Goal: Information Seeking & Learning: Get advice/opinions

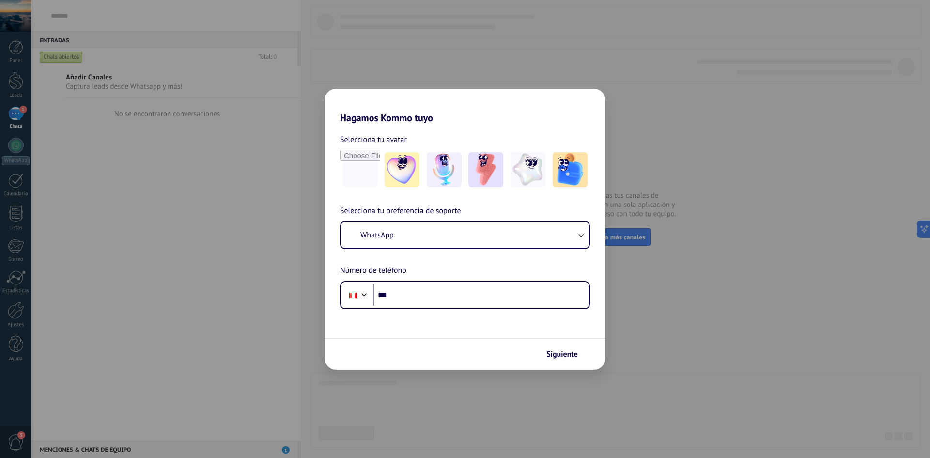
click at [602, 106] on h2 "Hagamos Kommo tuyo" at bounding box center [465, 106] width 281 height 35
click at [489, 237] on button "WhatsApp" at bounding box center [465, 235] width 248 height 26
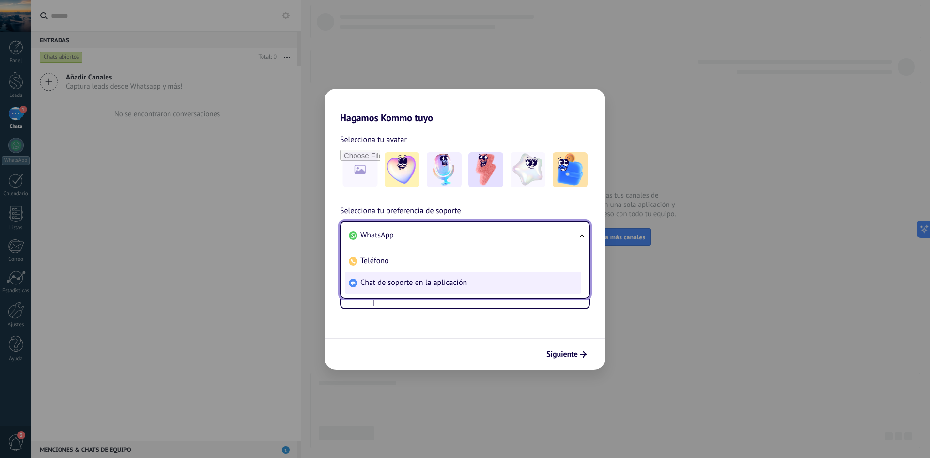
click at [374, 280] on span "Chat de soporte en la aplicación" at bounding box center [414, 283] width 107 height 10
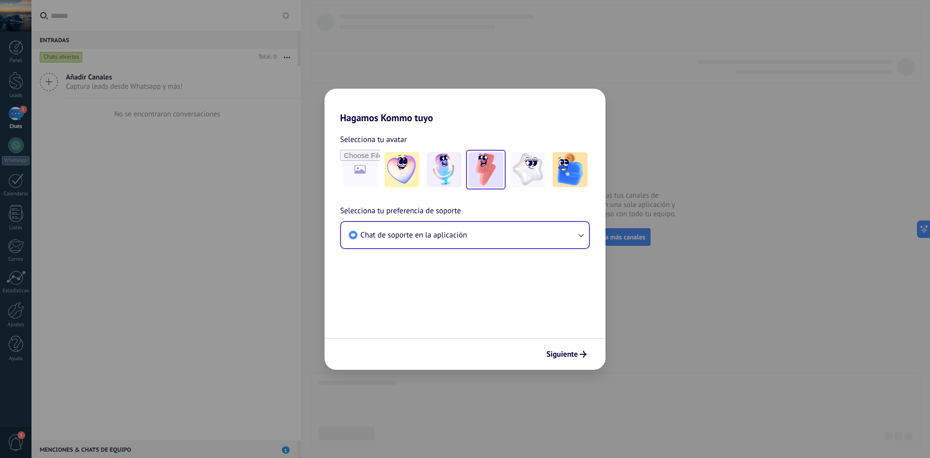
click at [492, 172] on img at bounding box center [486, 169] width 35 height 35
click at [561, 353] on span "Siguiente" at bounding box center [562, 354] width 31 height 7
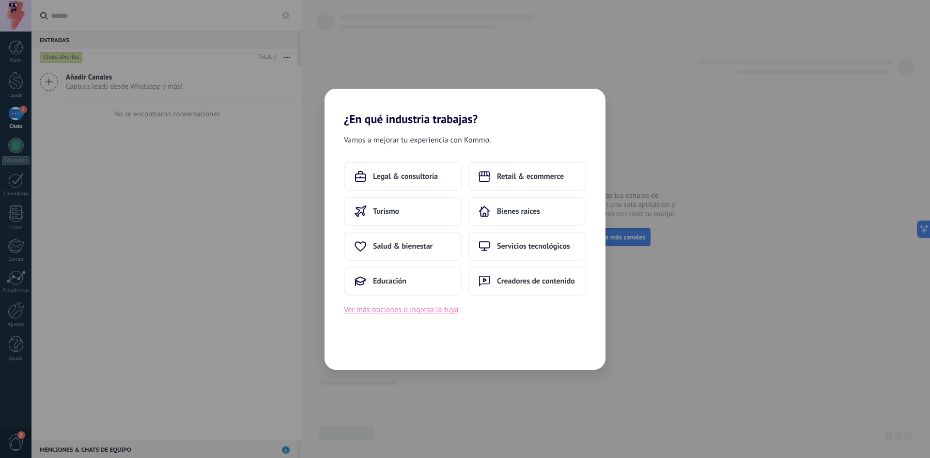
click at [419, 311] on button "Ver más opciones o ingresa la tuya" at bounding box center [401, 309] width 114 height 13
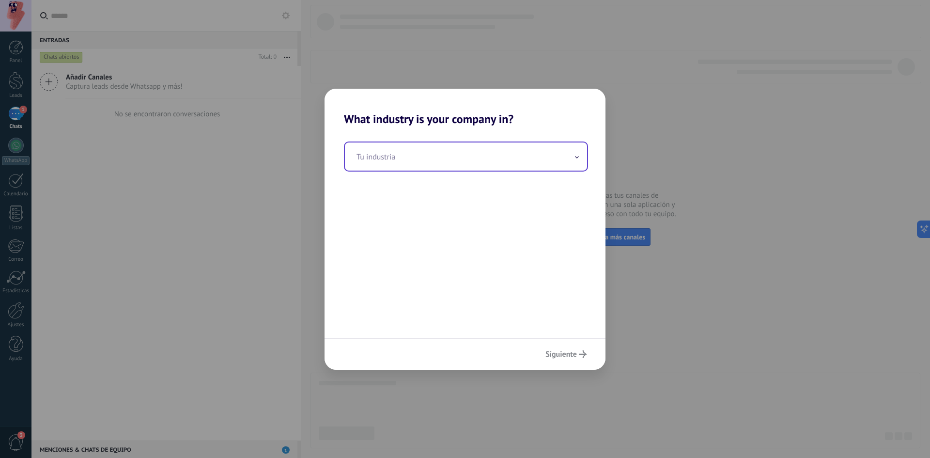
click at [548, 165] on input "text" at bounding box center [466, 156] width 242 height 28
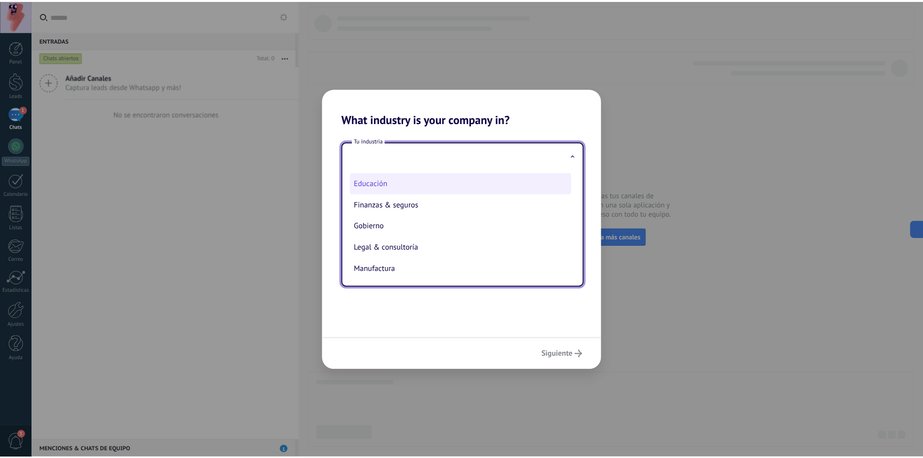
scroll to position [145, 0]
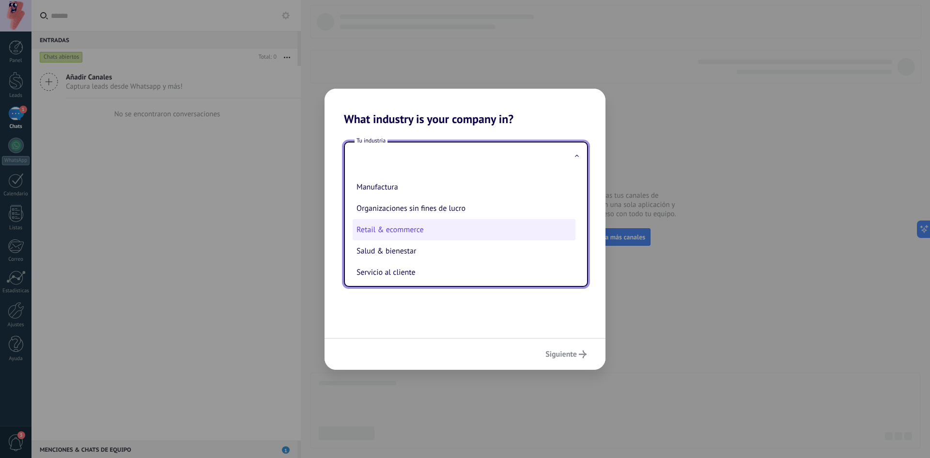
click at [401, 232] on li "Retail & ecommerce" at bounding box center [464, 229] width 223 height 21
type input "**********"
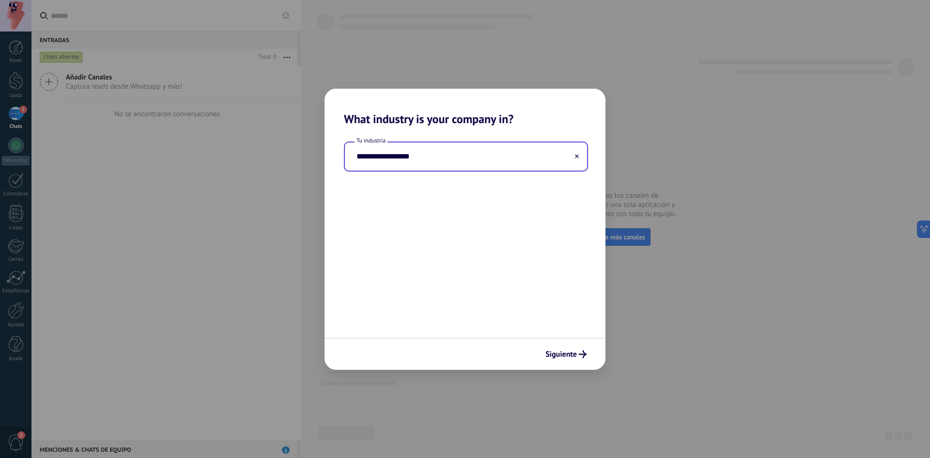
drag, startPoint x: 551, startPoint y: 302, endPoint x: 557, endPoint y: 332, distance: 30.1
click at [551, 304] on div "**********" at bounding box center [465, 232] width 281 height 212
click at [566, 351] on span "Siguiente" at bounding box center [561, 354] width 31 height 7
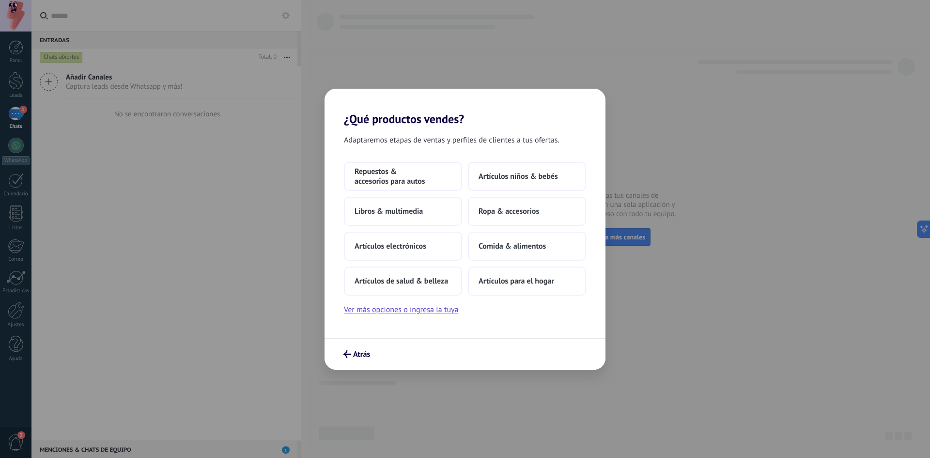
click at [619, 129] on div "¿Qué productos vendes? Adaptaremos etapas de ventas y perfiles de clientes a tu…" at bounding box center [465, 229] width 930 height 458
click at [504, 207] on span "Ropa & accesorios" at bounding box center [509, 211] width 61 height 10
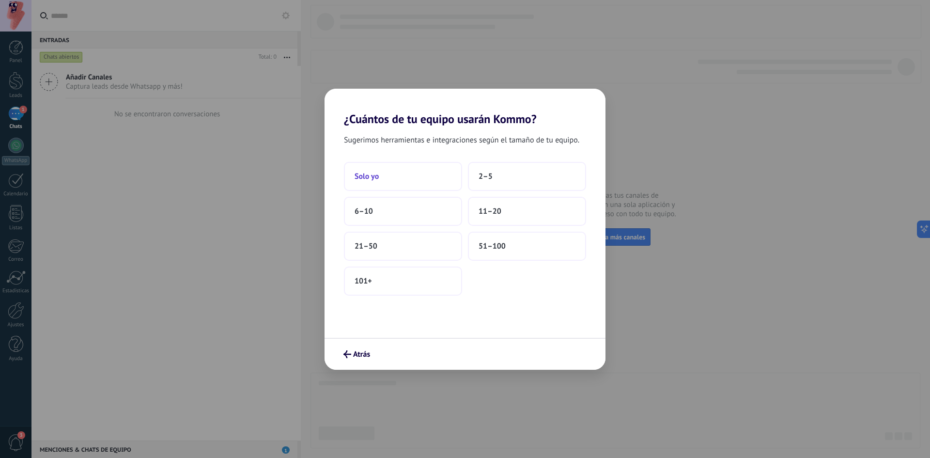
click at [435, 171] on button "Solo yo" at bounding box center [403, 176] width 118 height 29
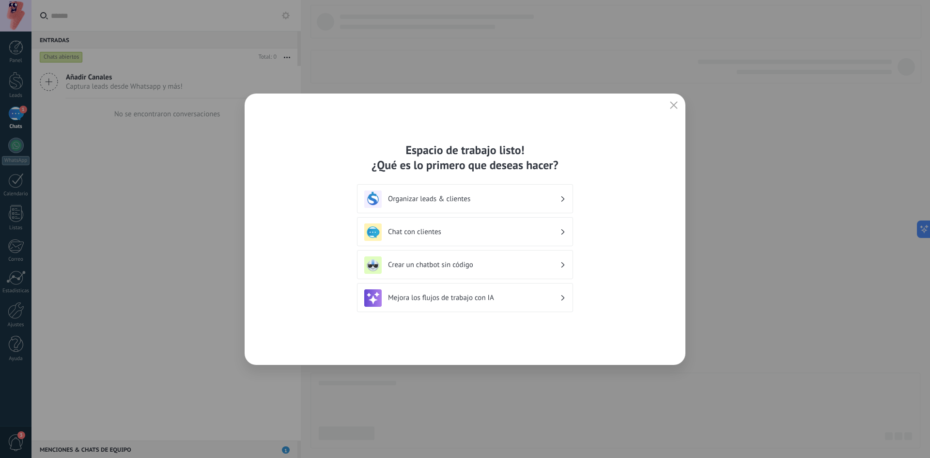
click at [672, 103] on icon "button" at bounding box center [674, 105] width 8 height 8
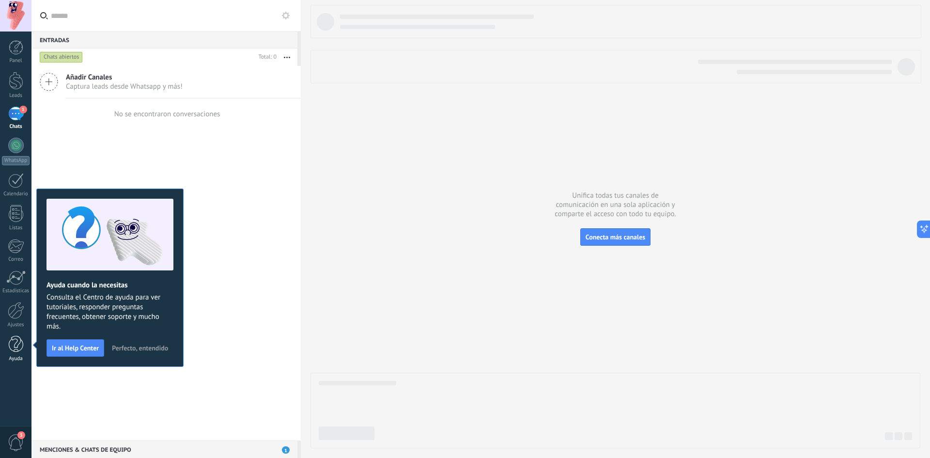
click at [24, 348] on link "Ayuda" at bounding box center [15, 349] width 31 height 26
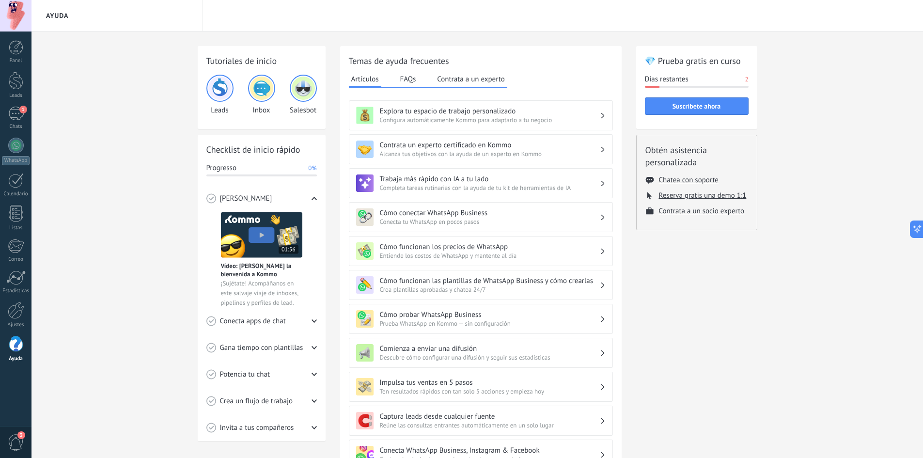
click at [29, 22] on div at bounding box center [15, 15] width 31 height 31
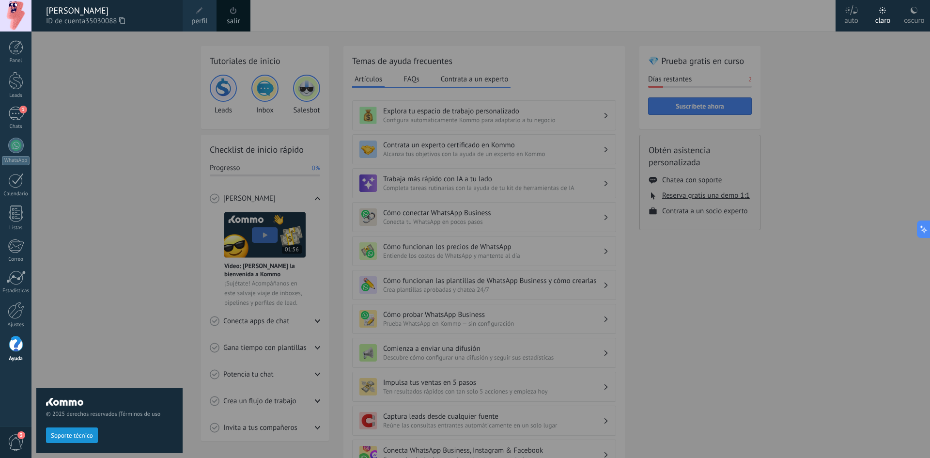
click at [235, 15] on span at bounding box center [233, 10] width 11 height 11
